Goal: Entertainment & Leisure: Consume media (video, audio)

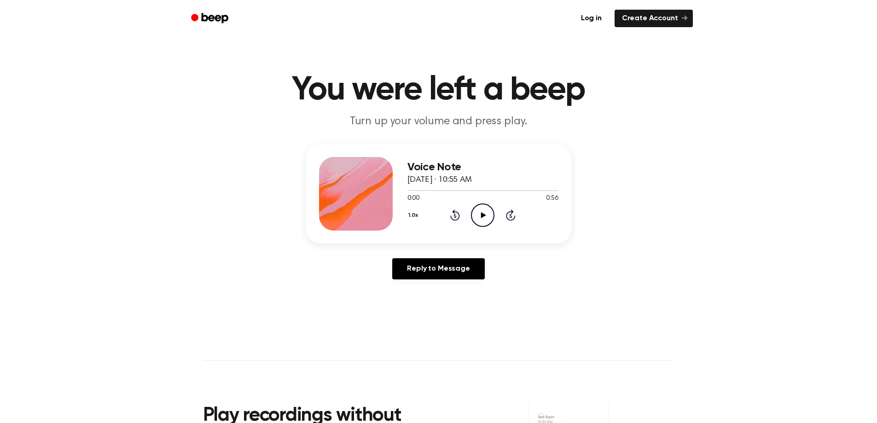
click at [487, 211] on icon "Play Audio" at bounding box center [482, 214] width 23 height 23
click at [492, 213] on icon "Pause Audio" at bounding box center [482, 214] width 23 height 23
drag, startPoint x: 463, startPoint y: 187, endPoint x: 340, endPoint y: 185, distance: 122.4
click at [335, 188] on div "Voice Note [DATE] · 10:55 AM 0:20 0:56 Your browser does not support the [objec…" at bounding box center [438, 193] width 265 height 99
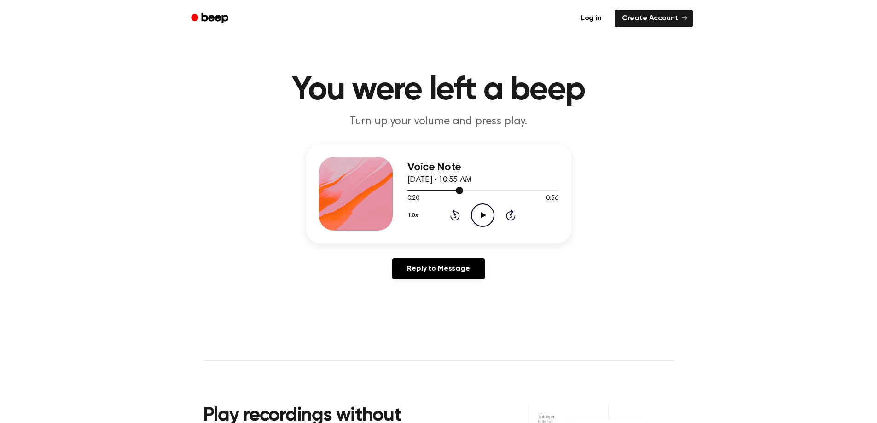
drag, startPoint x: 456, startPoint y: 190, endPoint x: 422, endPoint y: 193, distance: 34.2
click at [421, 192] on div at bounding box center [482, 189] width 151 height 7
click at [458, 216] on icon "Rewind 5 seconds" at bounding box center [455, 215] width 10 height 12
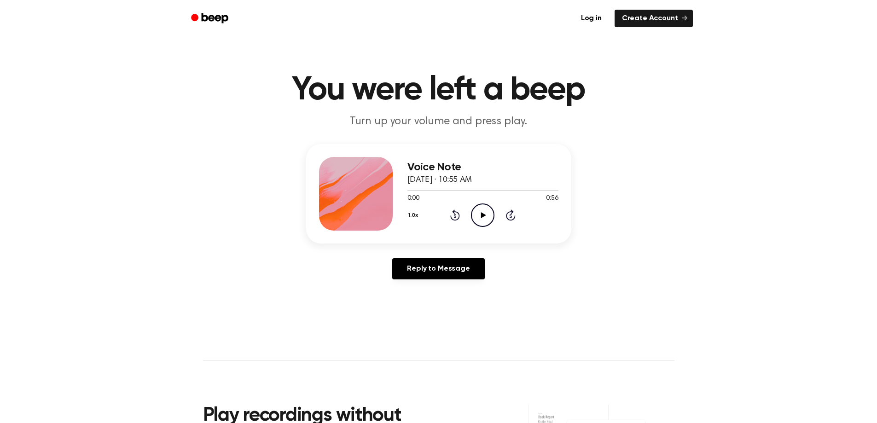
click at [486, 213] on icon "Play Audio" at bounding box center [482, 214] width 23 height 23
